Goal: Task Accomplishment & Management: Use online tool/utility

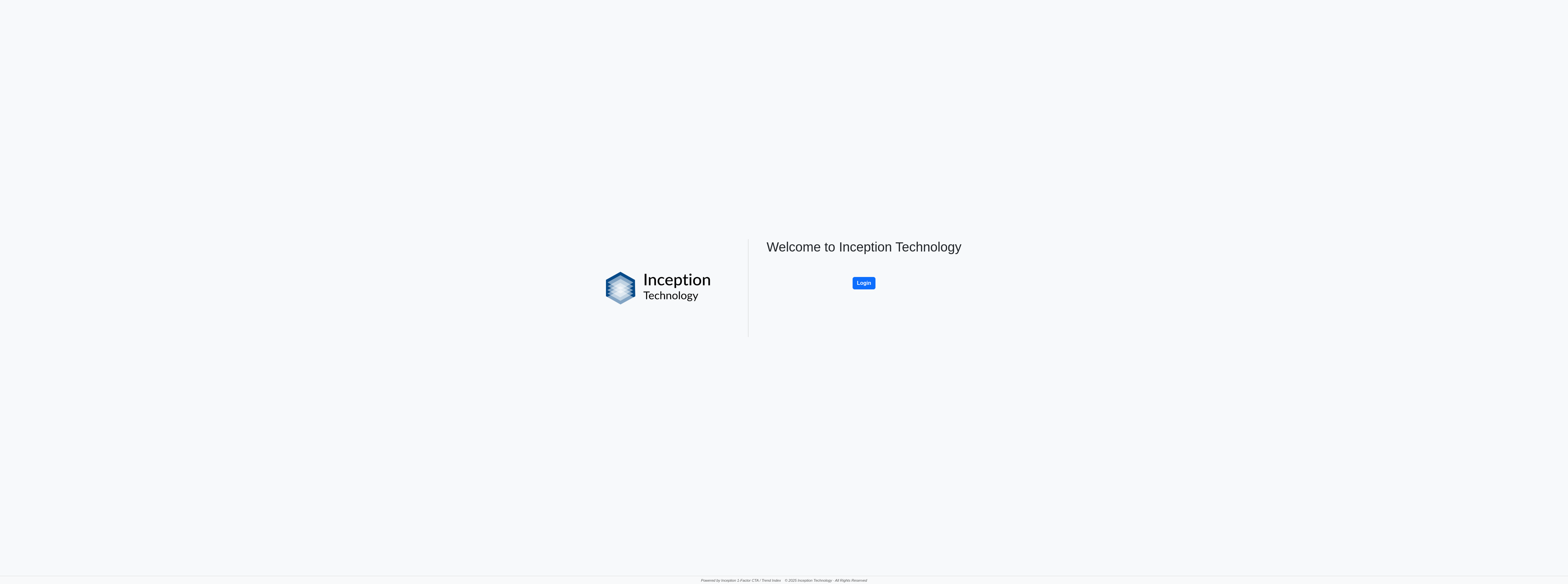
click at [856, 291] on div "Welcome to Inception Technology Login" at bounding box center [864, 288] width 215 height 98
click at [860, 286] on button "Login" at bounding box center [864, 283] width 23 height 12
